Goal: Transaction & Acquisition: Book appointment/travel/reservation

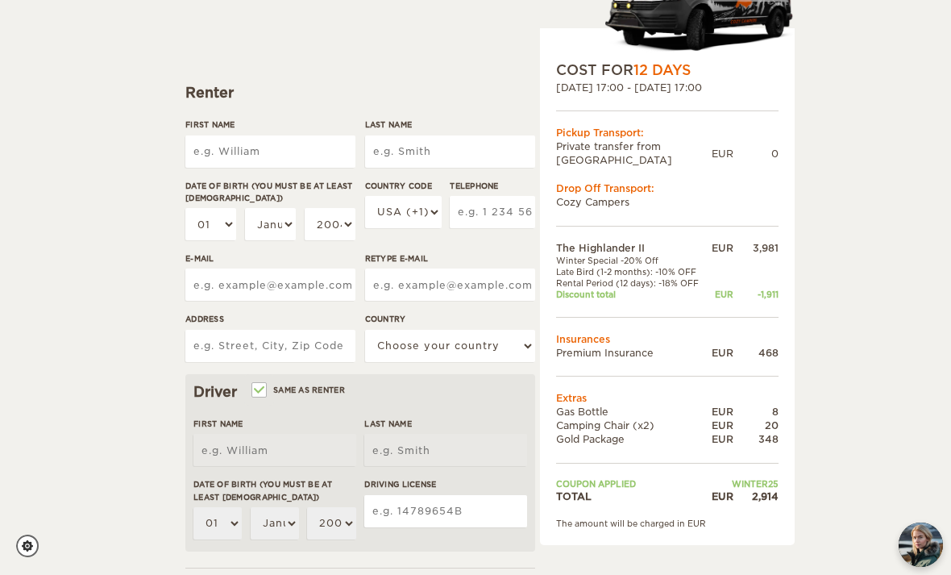
scroll to position [152, 0]
click at [214, 156] on input "First Name" at bounding box center [270, 151] width 170 height 32
type input "[PERSON_NAME]"
type input "Meyering"
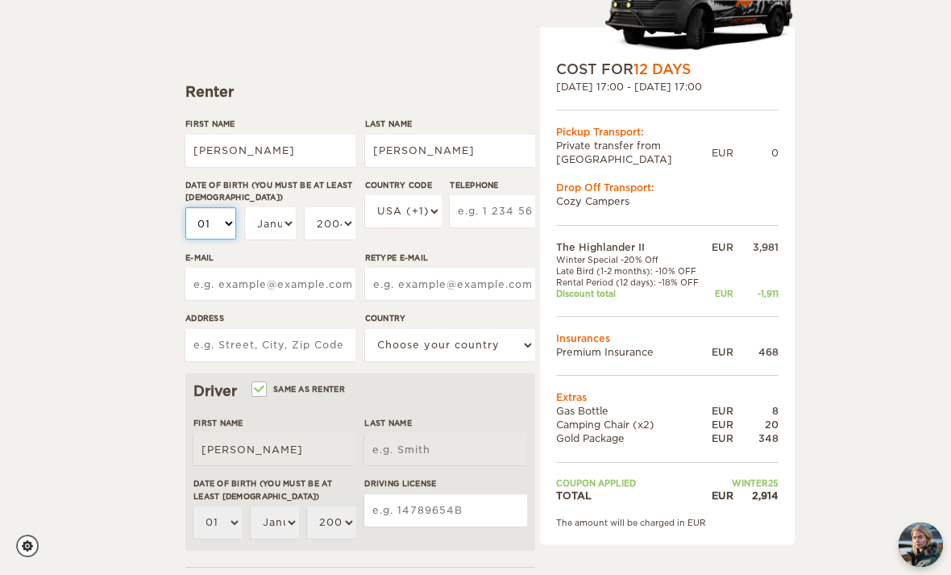
click at [232, 219] on select "01 02 03 04 05 06 07 08 09 10 11 12 13 14 15 16 17 18 19 20 21 22 23 24 25 26 2…" at bounding box center [210, 223] width 51 height 32
type input "Meyering"
select select "10"
click at [281, 218] on select "January February March April May June July August September October November De…" at bounding box center [270, 223] width 51 height 32
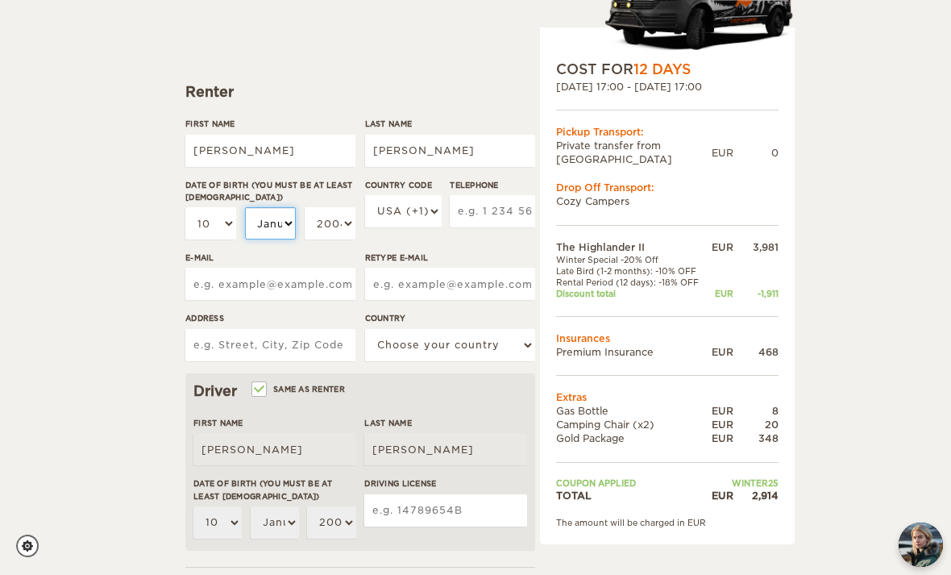
select select "10"
click at [345, 233] on select "2004 2003 2002 2001 2000 1999 1998 1997 1996 1995 1994 1993 1992 1991 1990 1989…" at bounding box center [330, 223] width 51 height 32
select select "1991"
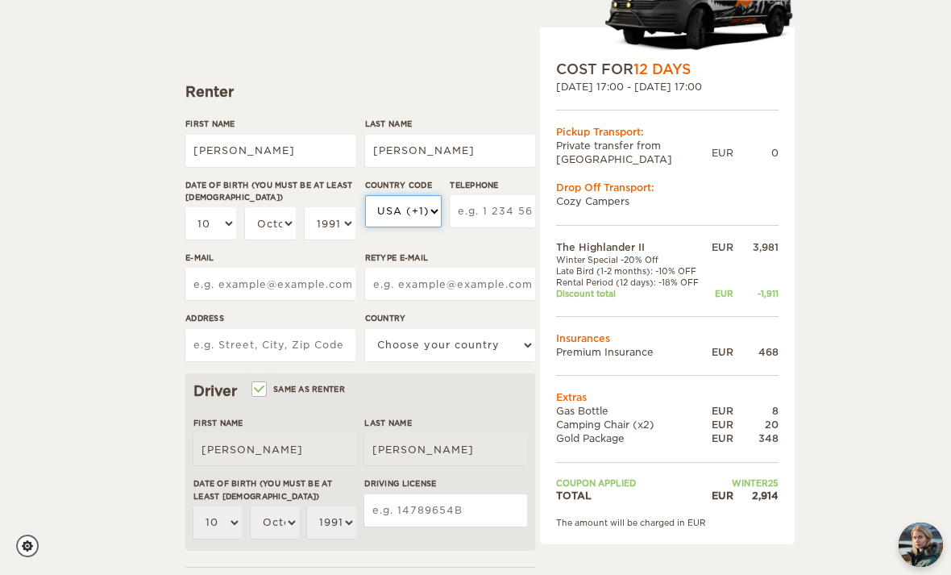
click at [429, 221] on select "USA (+1) UK (+44) Germany (+49) Algeria (+213) Andorra (+376) Angola (+244) Ang…" at bounding box center [403, 211] width 77 height 32
select select "49"
click at [505, 210] on input "Telephone" at bounding box center [492, 211] width 85 height 32
click at [400, 222] on select "USA (+1) UK (+44) Germany (+49) Algeria (+213) Andorra (+376) Angola (+244) Ang…" at bounding box center [403, 211] width 77 height 32
click at [511, 206] on input "Telephone" at bounding box center [492, 211] width 85 height 32
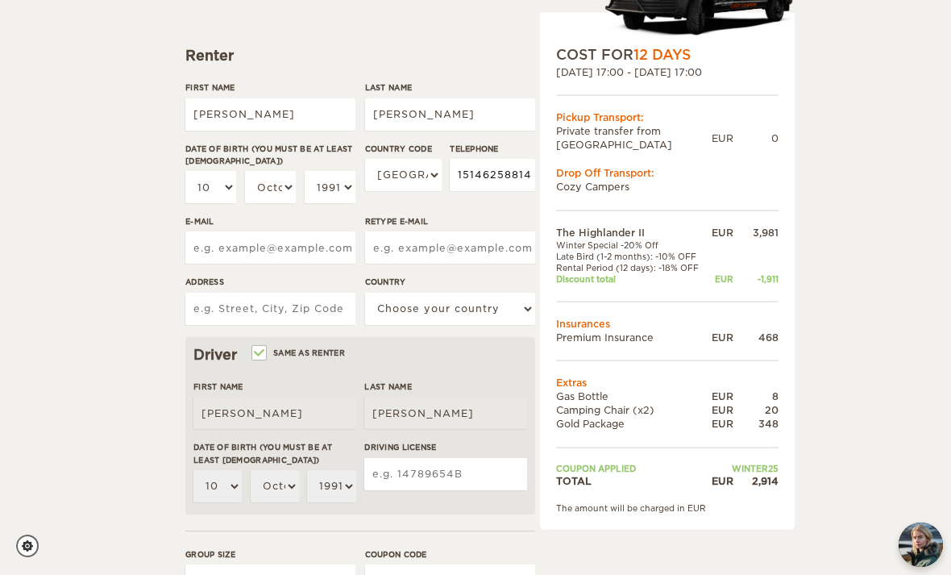
scroll to position [191, 0]
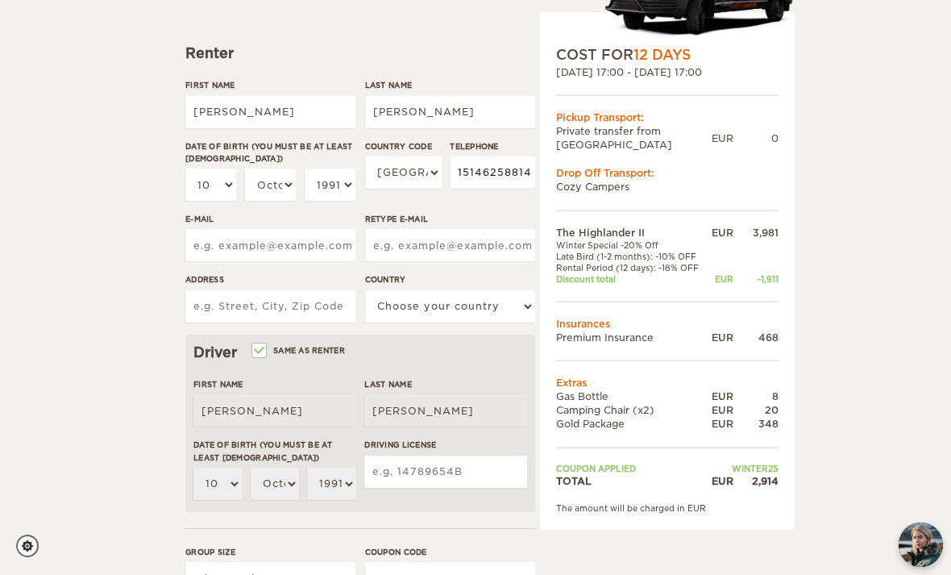
type input "15146258814"
click at [210, 254] on input "E-mail" at bounding box center [270, 245] width 170 height 32
type input "bucher.michael@gmx.de"
click at [474, 245] on input "Retype E-mail" at bounding box center [450, 245] width 170 height 32
type input "bucher.michael@gmx.de"
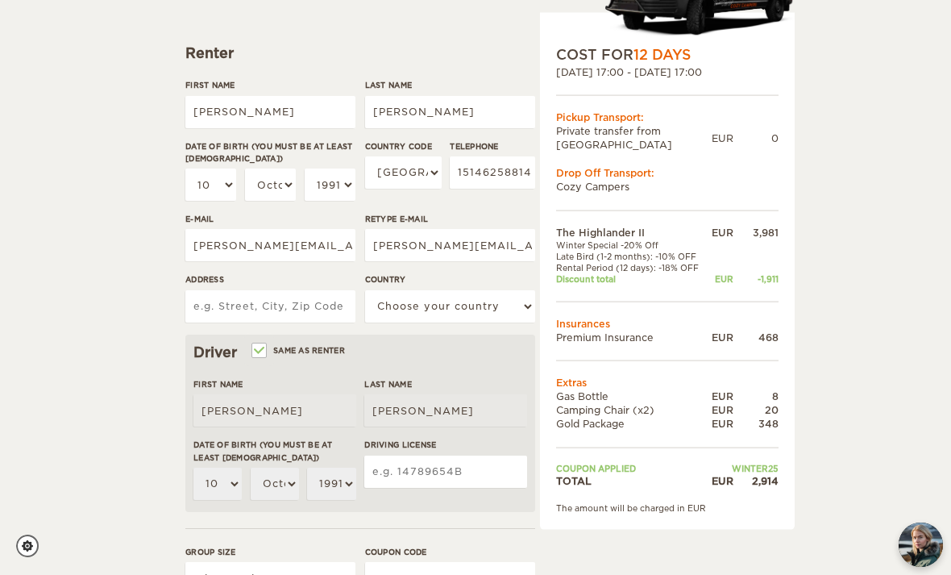
click at [211, 297] on input "Address" at bounding box center [270, 306] width 170 height 32
type input "Pfeuferstr. 10, 81373 München"
click at [467, 312] on select "Choose your country United States United Kingdom Germany Afghanistan Albania Al…" at bounding box center [450, 306] width 170 height 32
select select "77"
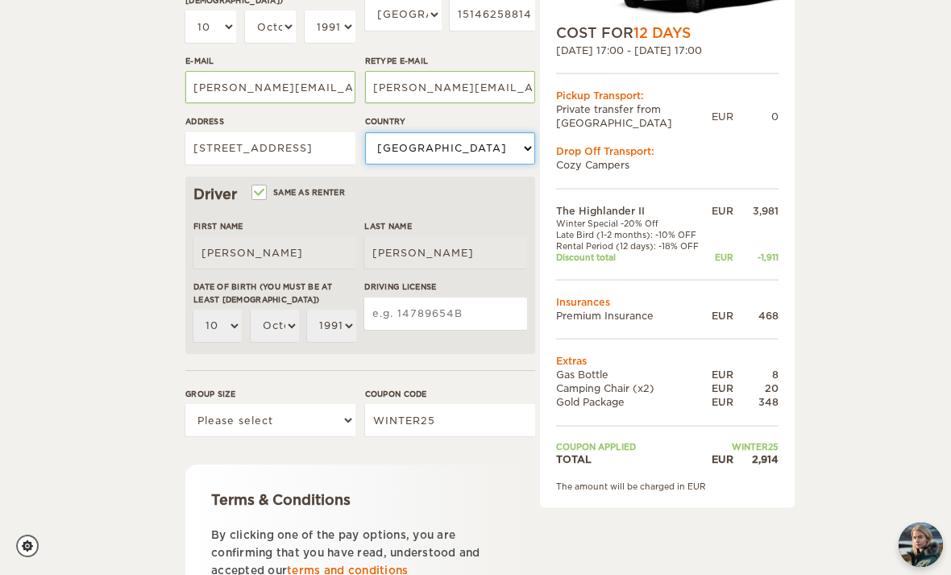
scroll to position [351, 0]
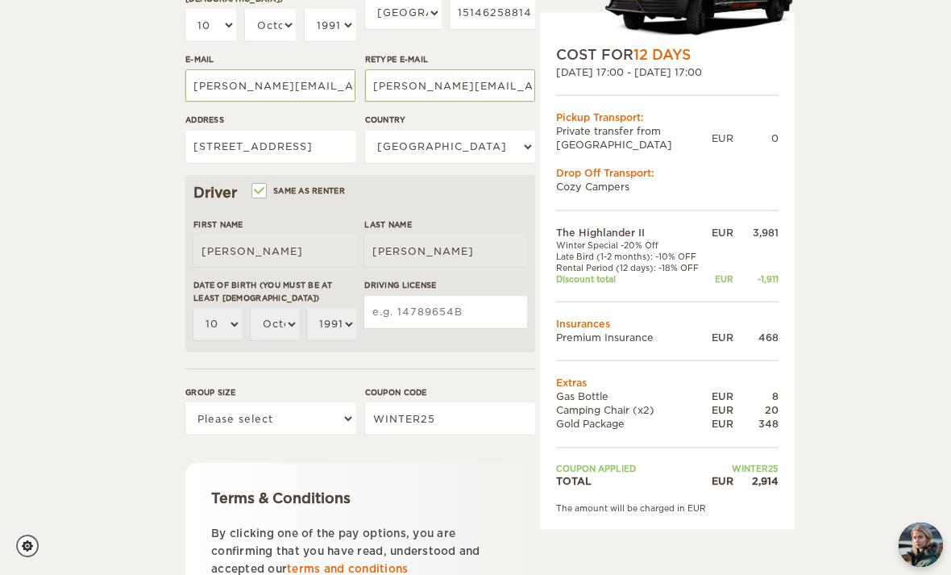
click at [468, 309] on input "Driving License" at bounding box center [445, 312] width 163 height 32
click at [438, 310] on input "Driving License" at bounding box center [445, 312] width 163 height 32
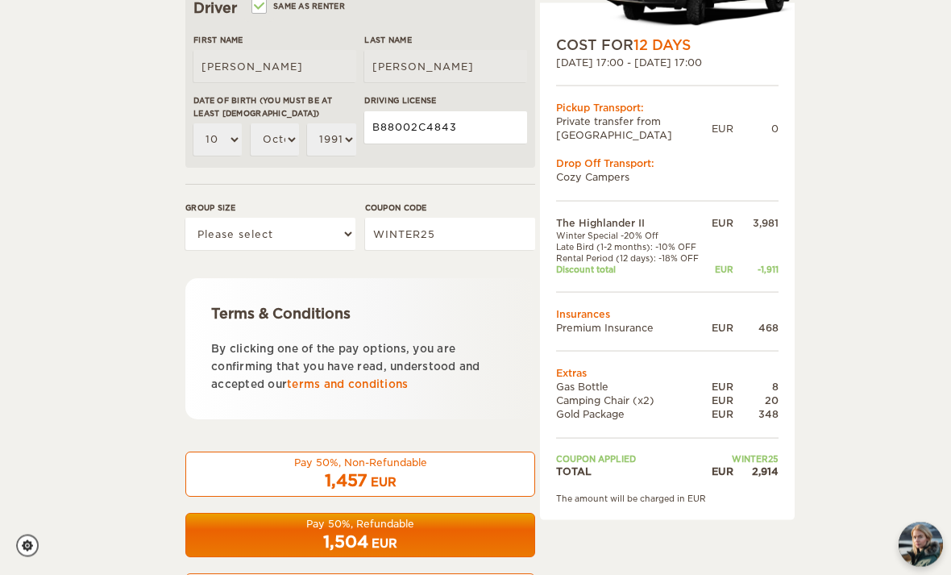
scroll to position [537, 0]
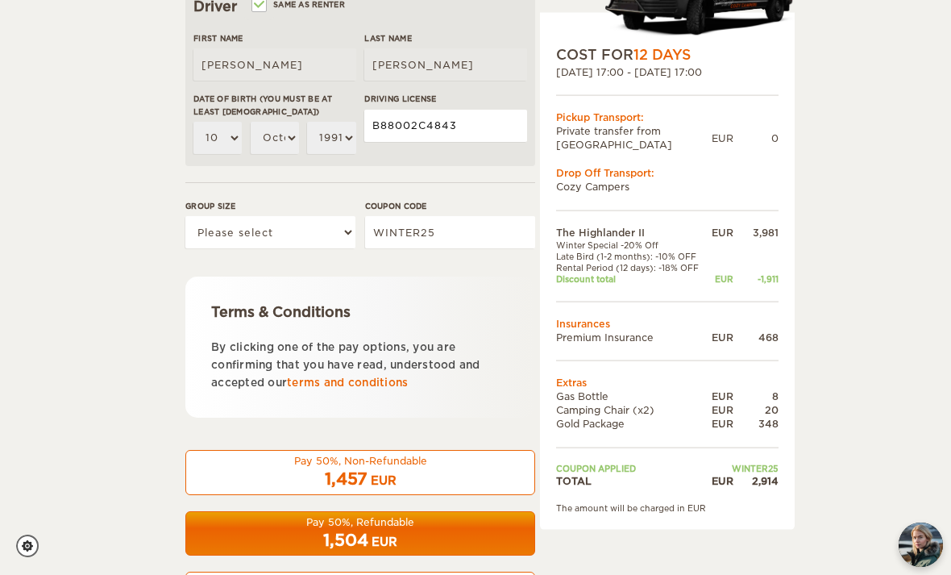
type input "B88002C4843"
click at [347, 233] on select "Please select 1 2" at bounding box center [270, 232] width 170 height 32
select select "2"
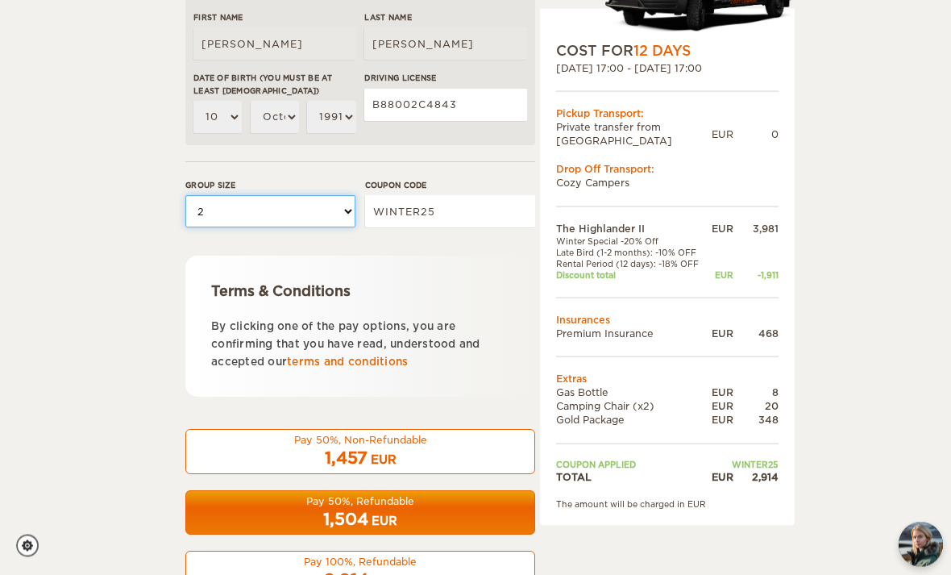
scroll to position [564, 0]
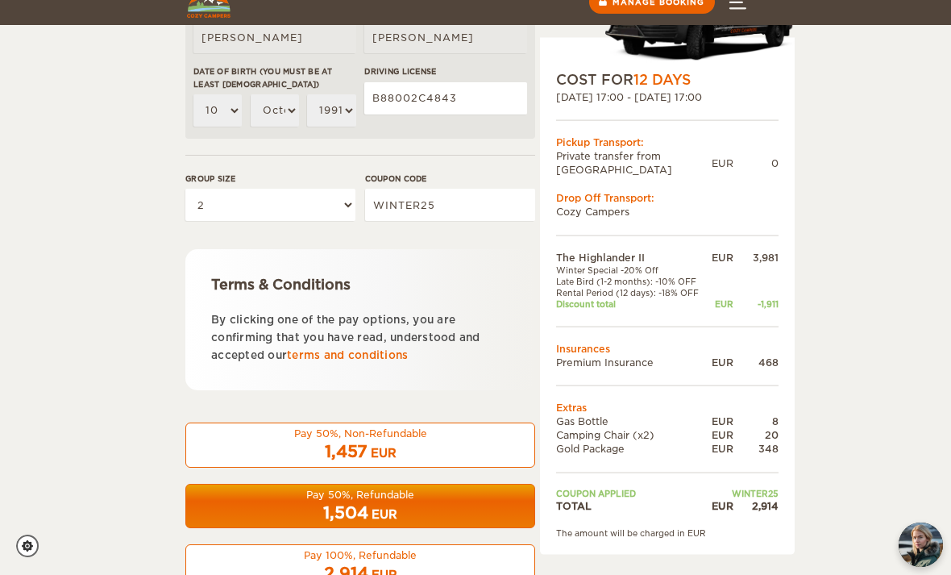
click at [442, 573] on div "2,914 EUR" at bounding box center [360, 573] width 329 height 23
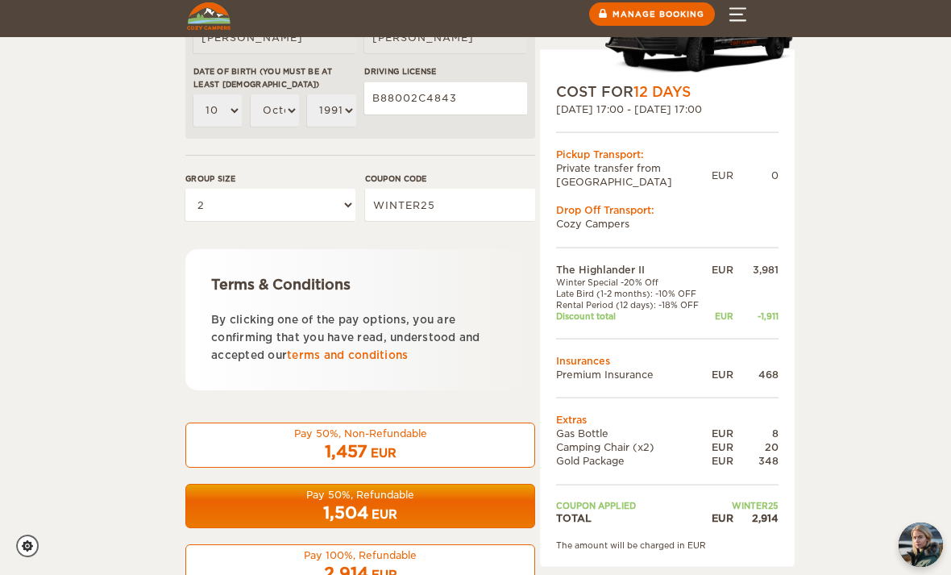
click at [430, 562] on div "2,914 EUR" at bounding box center [360, 573] width 329 height 23
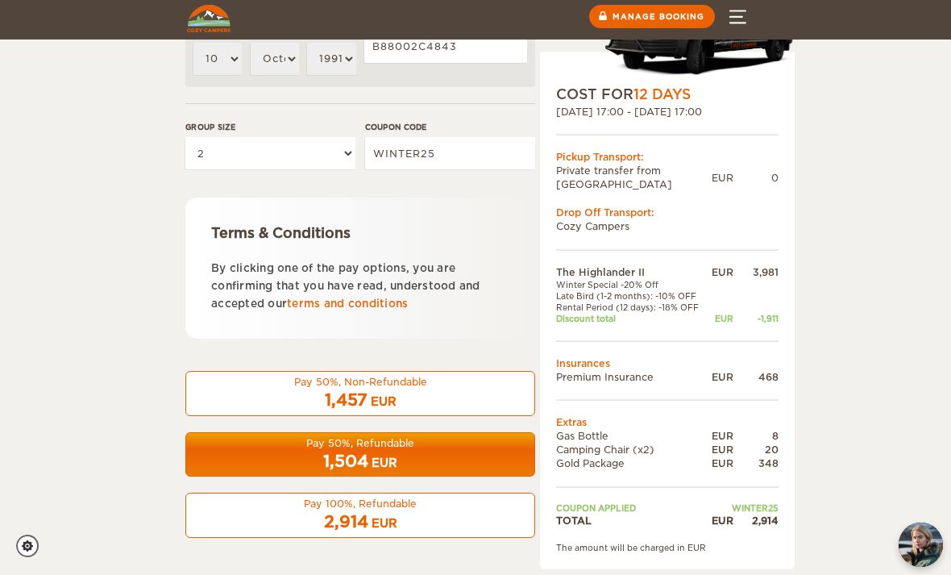
click at [275, 510] on div "2,914 EUR" at bounding box center [360, 521] width 329 height 23
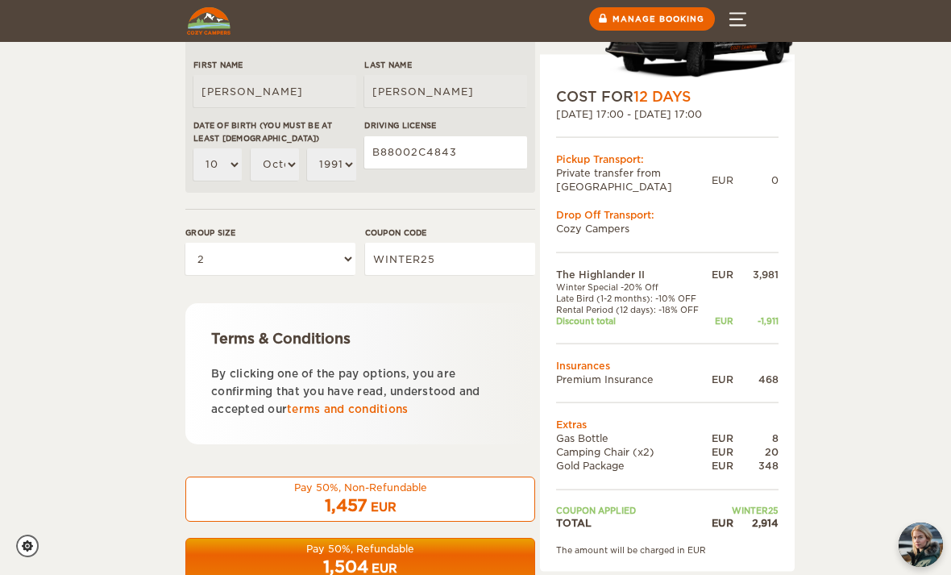
scroll to position [564, 0]
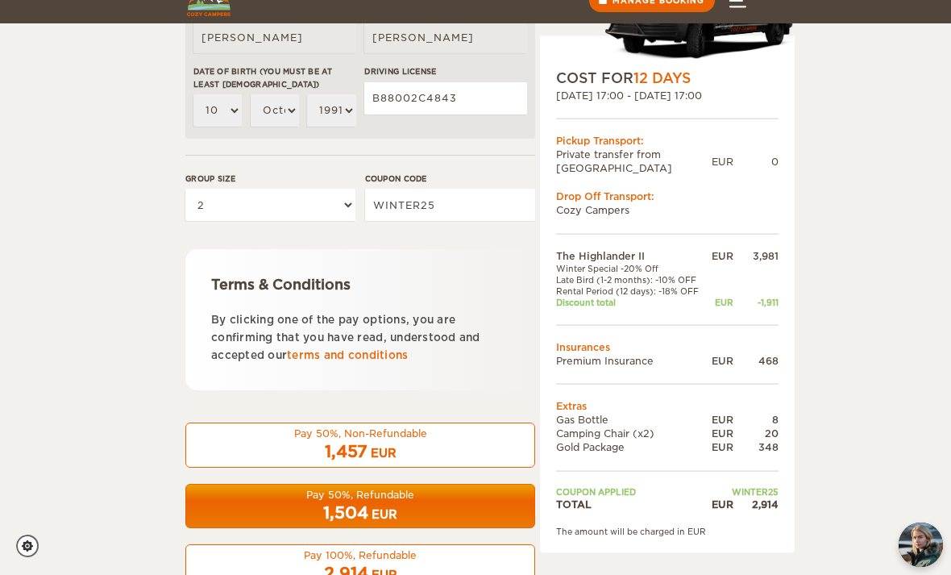
click at [327, 563] on span "2,914" at bounding box center [346, 572] width 44 height 19
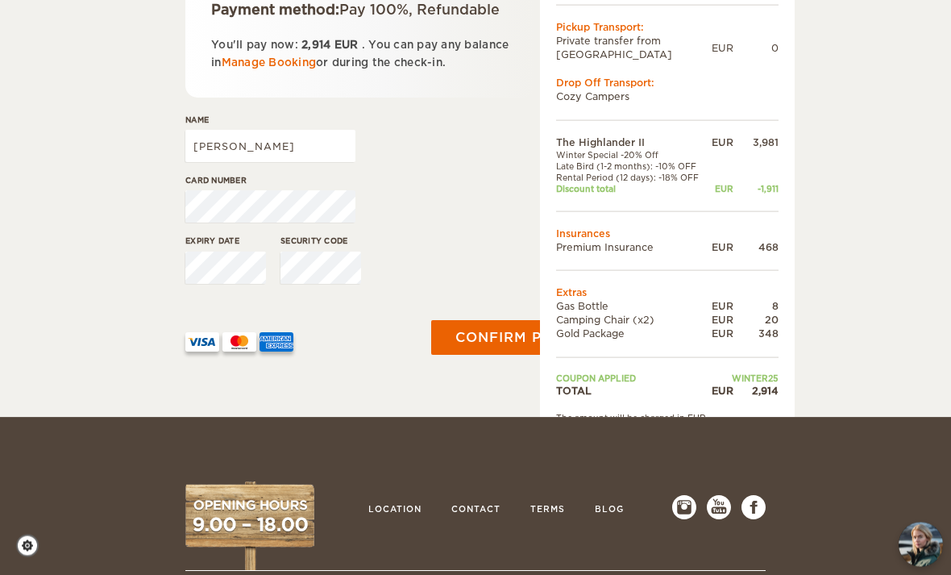
scroll to position [301, 0]
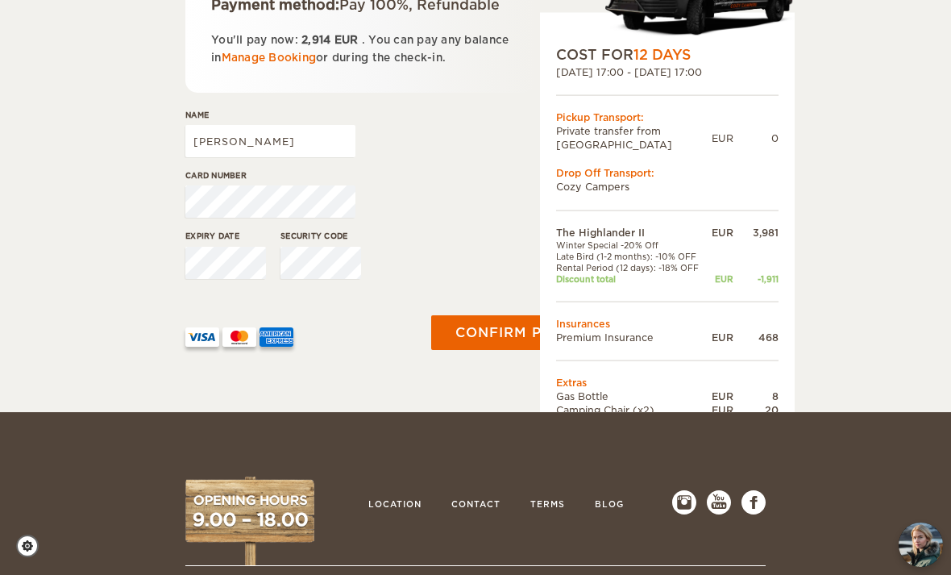
click at [501, 351] on button "Confirm payment" at bounding box center [529, 332] width 197 height 35
